Goal: Information Seeking & Learning: Learn about a topic

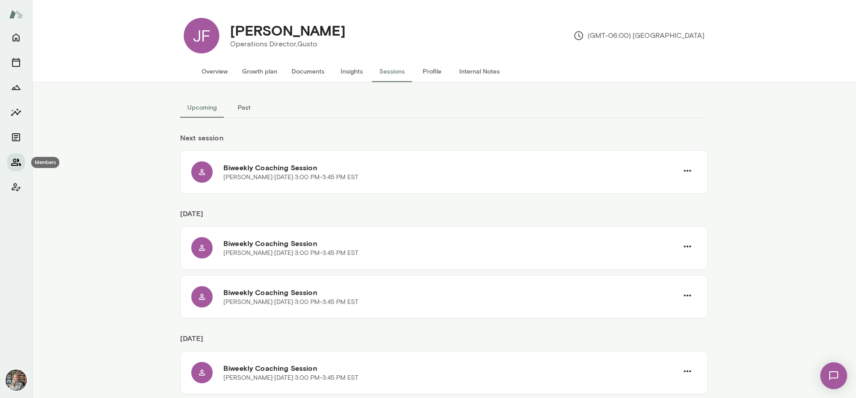
click at [19, 163] on icon "Members" at bounding box center [16, 162] width 10 height 7
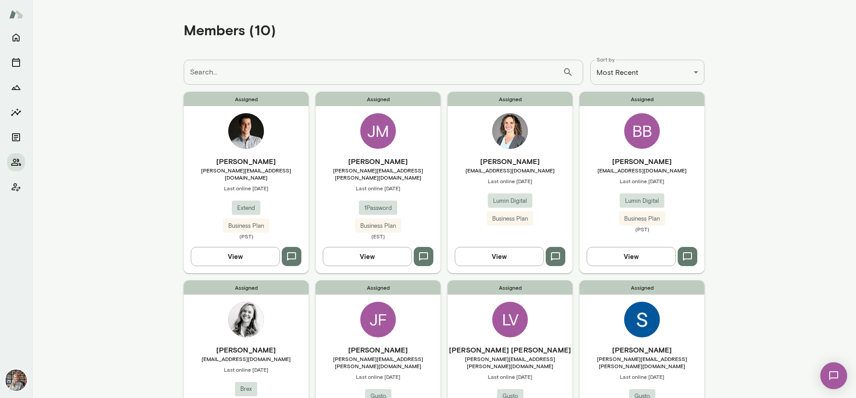
scroll to position [223, 0]
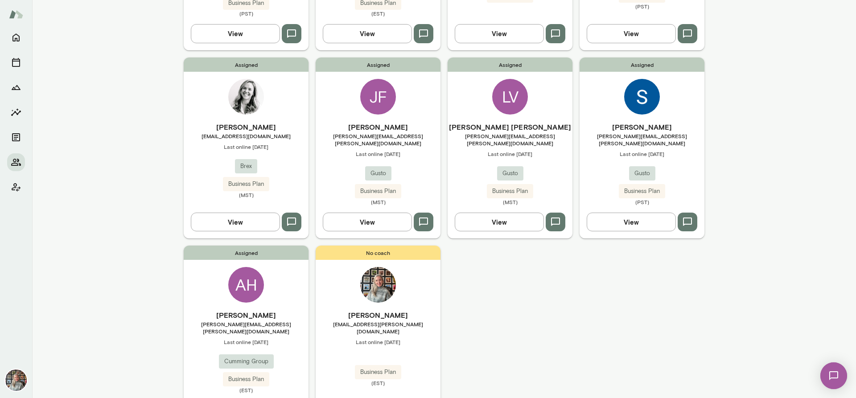
click at [241, 213] on button "View" at bounding box center [235, 222] width 89 height 19
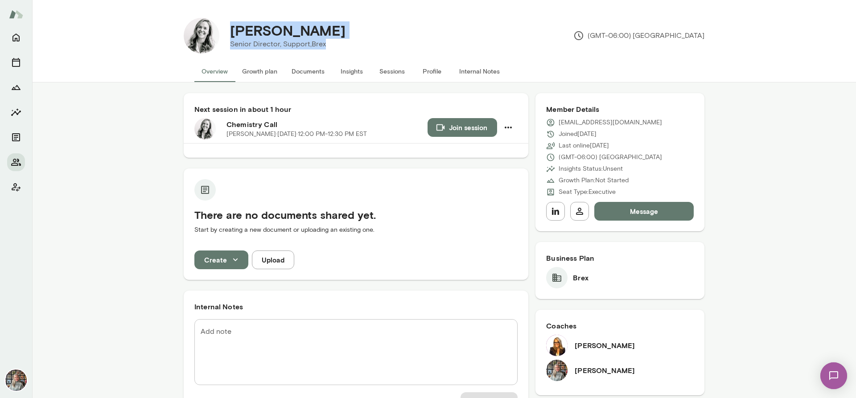
drag, startPoint x: 326, startPoint y: 50, endPoint x: 223, endPoint y: 28, distance: 105.5
click at [223, 28] on div "[PERSON_NAME] Senior Director, Support, Brex (GMT-06:00) [GEOGRAPHIC_DATA]" at bounding box center [461, 36] width 485 height 36
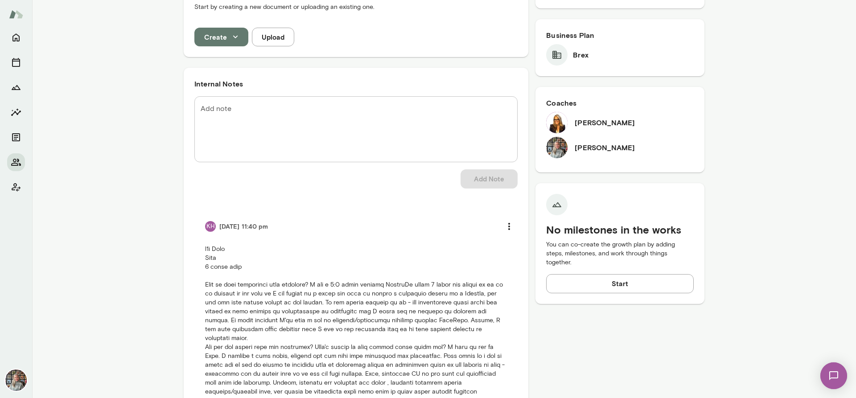
scroll to position [440, 0]
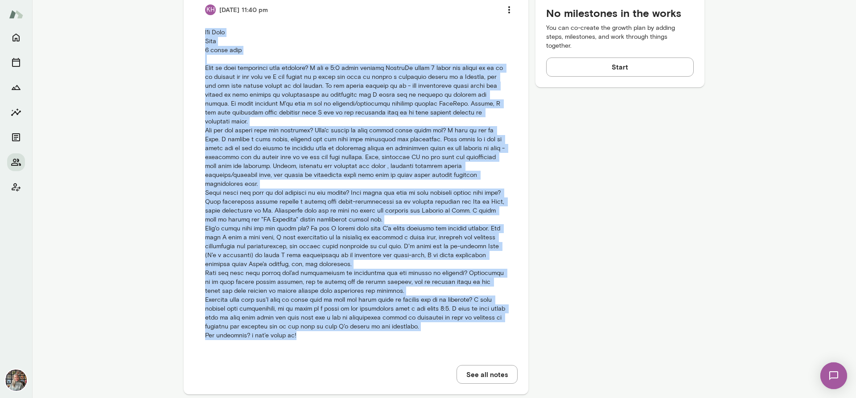
drag, startPoint x: 308, startPoint y: 325, endPoint x: 188, endPoint y: 35, distance: 313.4
click at [188, 35] on div "Internal Notes Add note * Add note Add Note KH [DATE] 11:40 pm See all notes" at bounding box center [356, 123] width 345 height 544
copy p "b2b Brex Exec 6 month term What is your experience with coaching? I had a 1:1 c…"
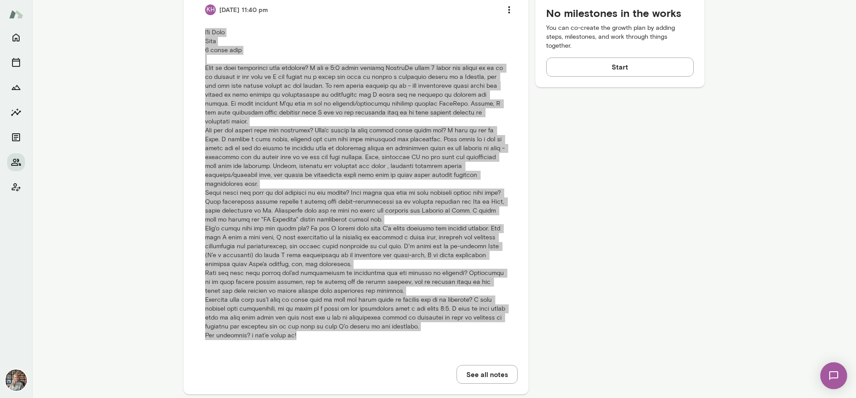
scroll to position [0, 0]
